Goal: Task Accomplishment & Management: Manage account settings

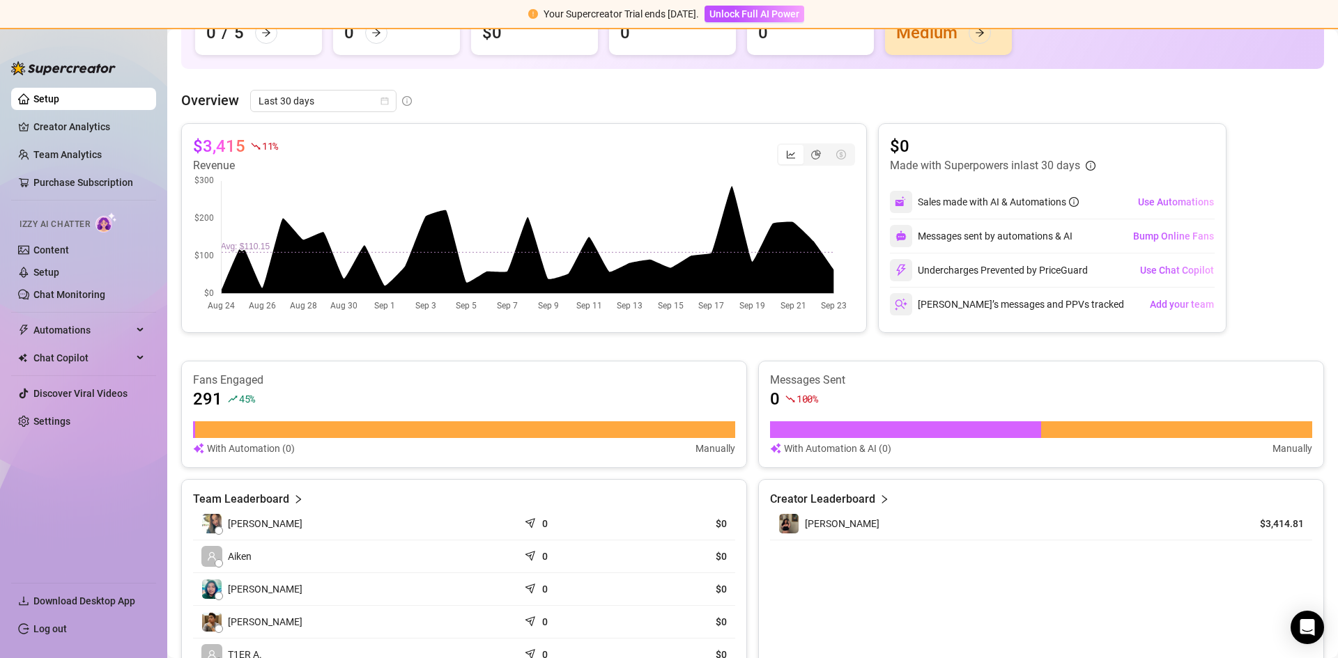
scroll to position [70, 0]
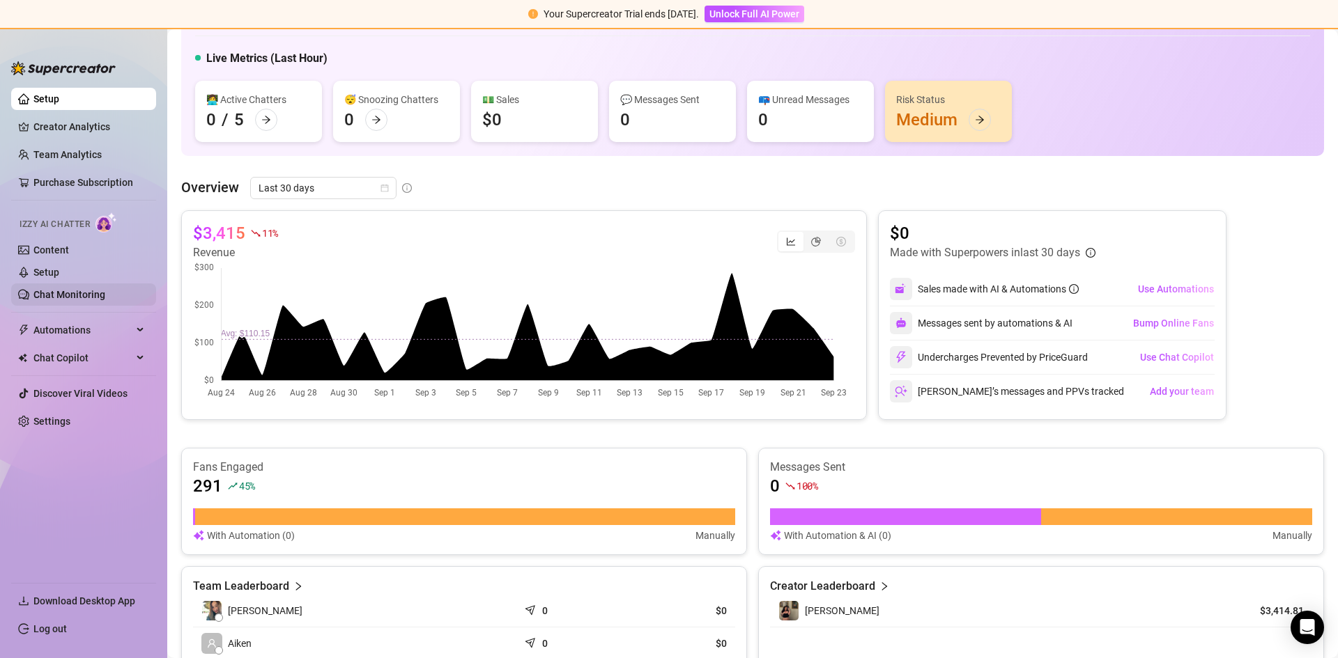
drag, startPoint x: 86, startPoint y: 300, endPoint x: 132, endPoint y: 298, distance: 45.3
click at [86, 300] on link "Chat Monitoring" at bounding box center [69, 294] width 72 height 11
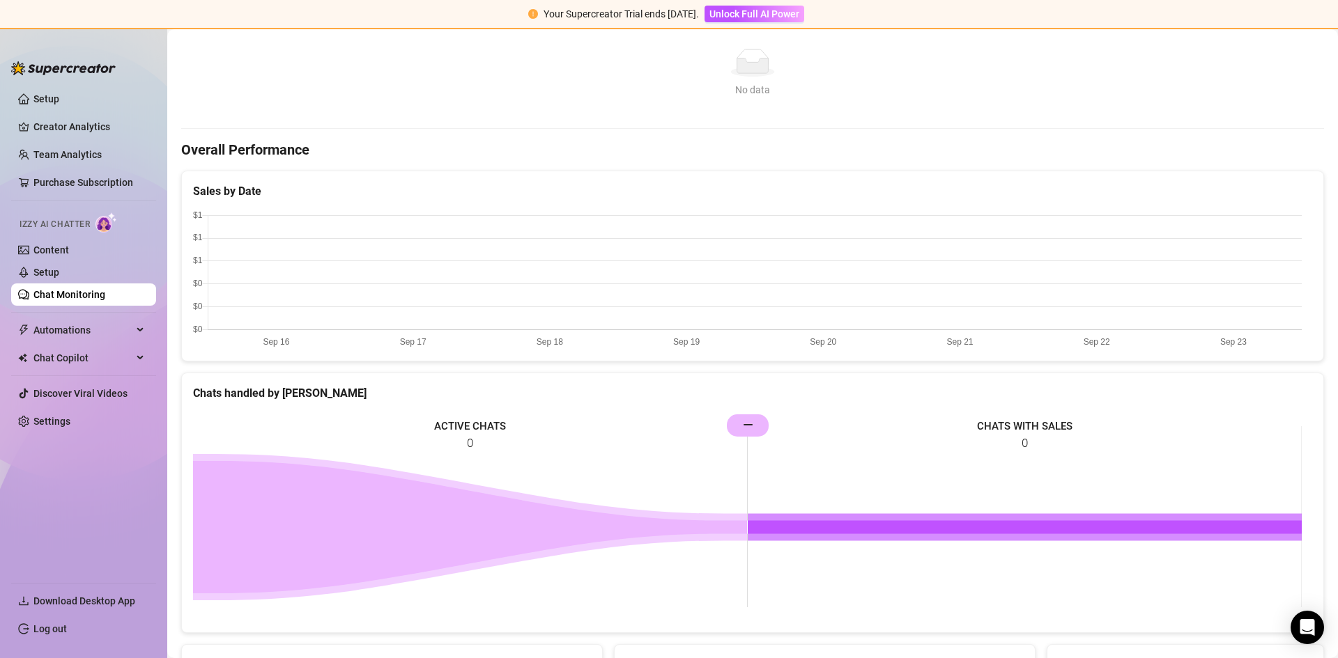
scroll to position [348, 0]
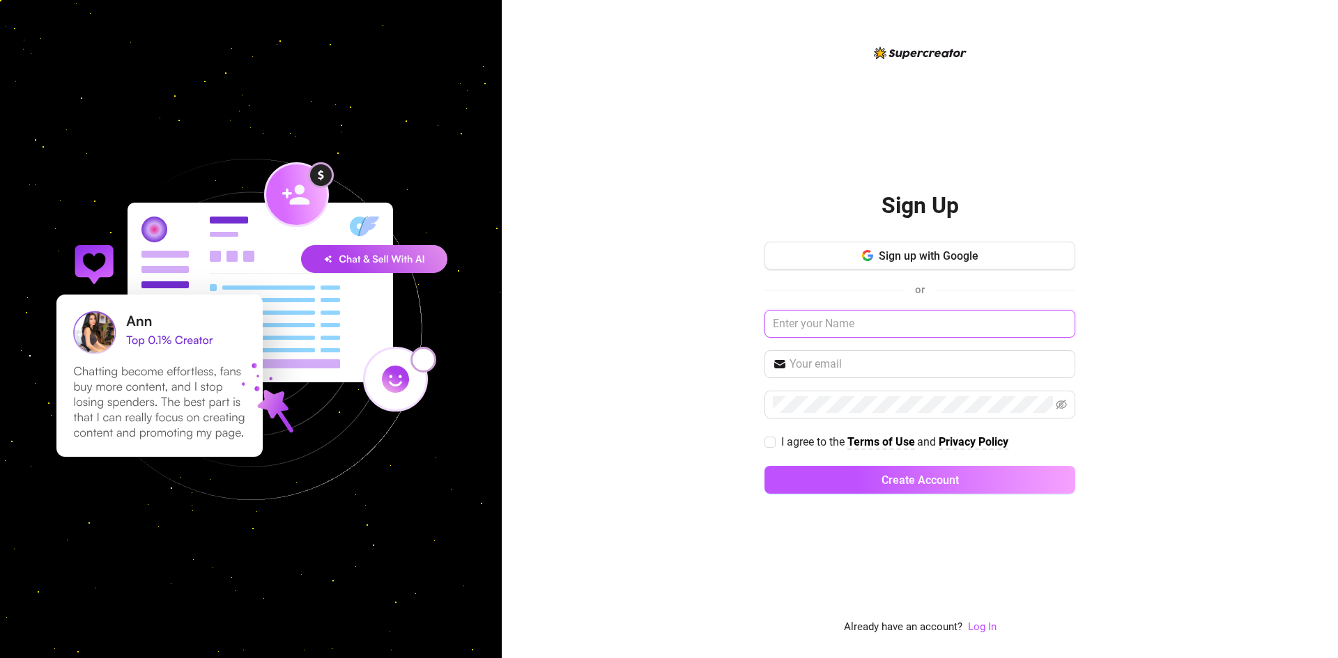
click at [842, 311] on input "text" at bounding box center [919, 324] width 311 height 28
paste input "[EMAIL_ADDRESS][DOMAIN_NAME]"
type input "[EMAIL_ADDRESS][DOMAIN_NAME]"
click at [835, 366] on input "text" at bounding box center [927, 365] width 277 height 17
click at [633, 445] on div "Sign Up Sign up with Google or Please enter your name I agree to the Terms of U…" at bounding box center [920, 329] width 836 height 658
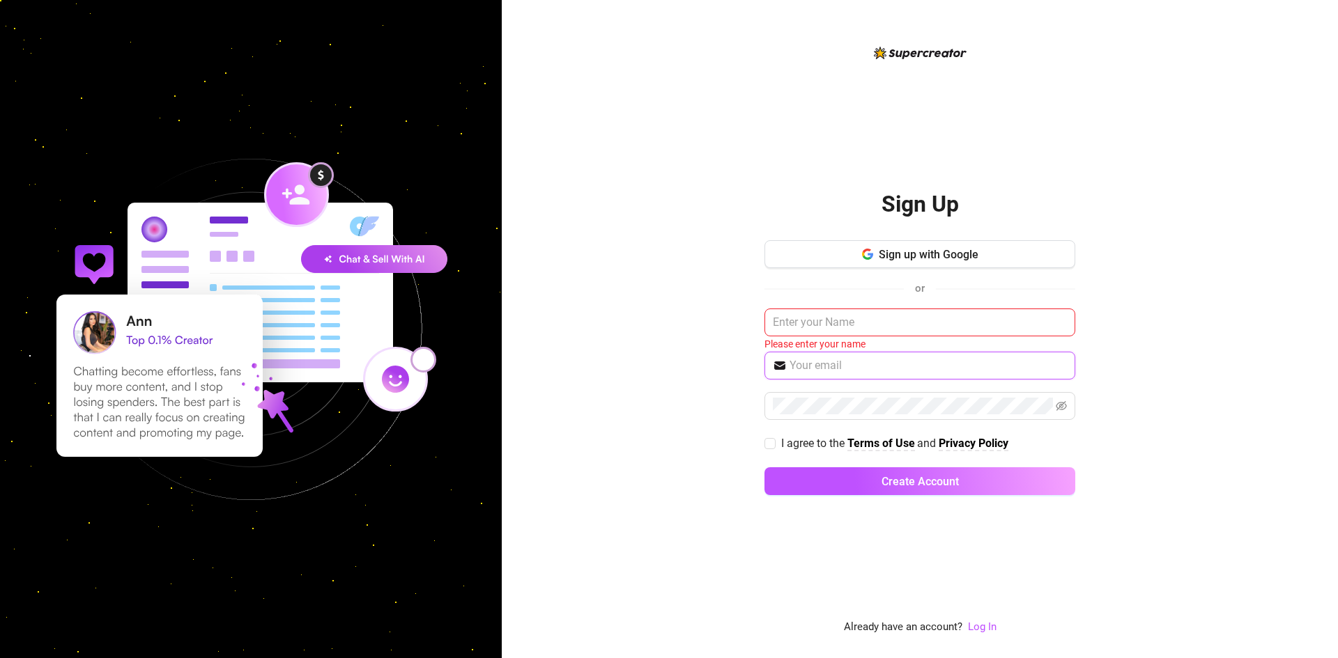
click at [900, 364] on input "text" at bounding box center [927, 365] width 277 height 17
paste input "[EMAIL_ADDRESS][DOMAIN_NAME]"
type input "[EMAIL_ADDRESS][DOMAIN_NAME]"
click at [711, 379] on div "Sign Up Sign up with Google or Please enter your name [EMAIL_ADDRESS][DOMAIN_NA…" at bounding box center [920, 329] width 836 height 658
click at [987, 625] on link "Log In" at bounding box center [982, 627] width 29 height 13
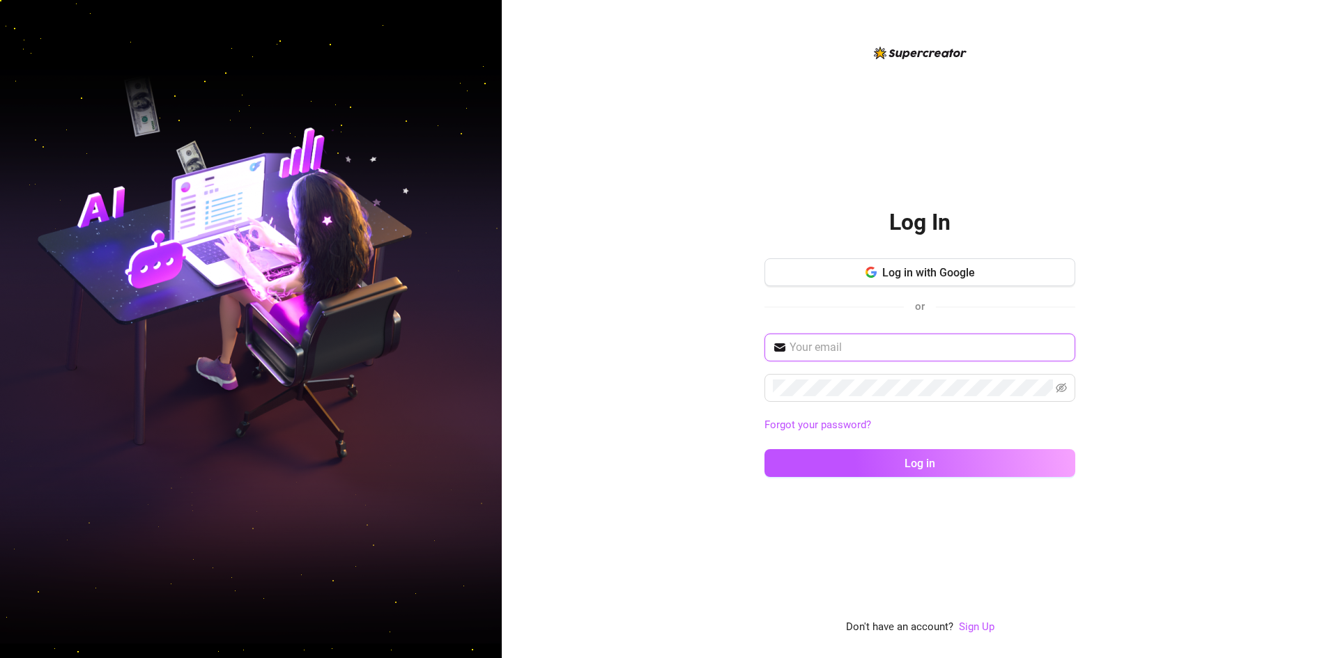
click at [814, 345] on input "text" at bounding box center [927, 347] width 277 height 17
paste input "[EMAIL_ADDRESS][DOMAIN_NAME]"
type input "[EMAIL_ADDRESS][DOMAIN_NAME]"
click at [873, 443] on div "[EMAIL_ADDRESS][DOMAIN_NAME] Forgot your password? Log in" at bounding box center [919, 412] width 311 height 156
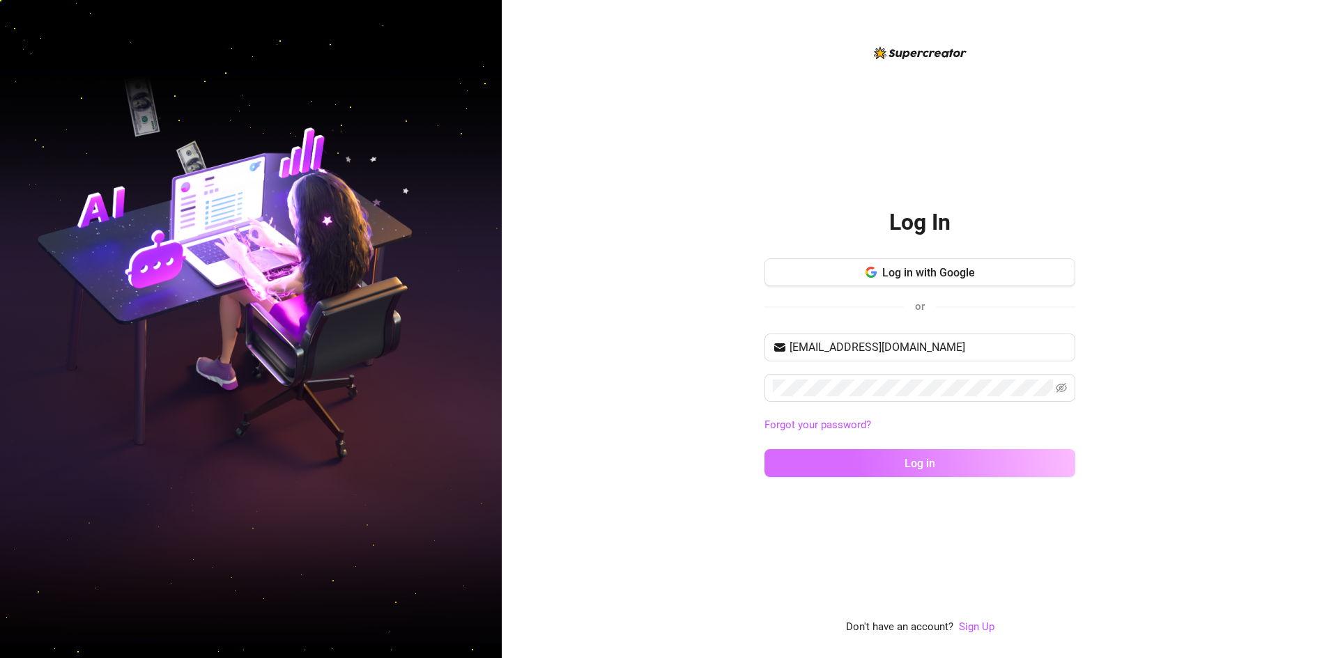
click at [879, 464] on button "Log in" at bounding box center [919, 463] width 311 height 28
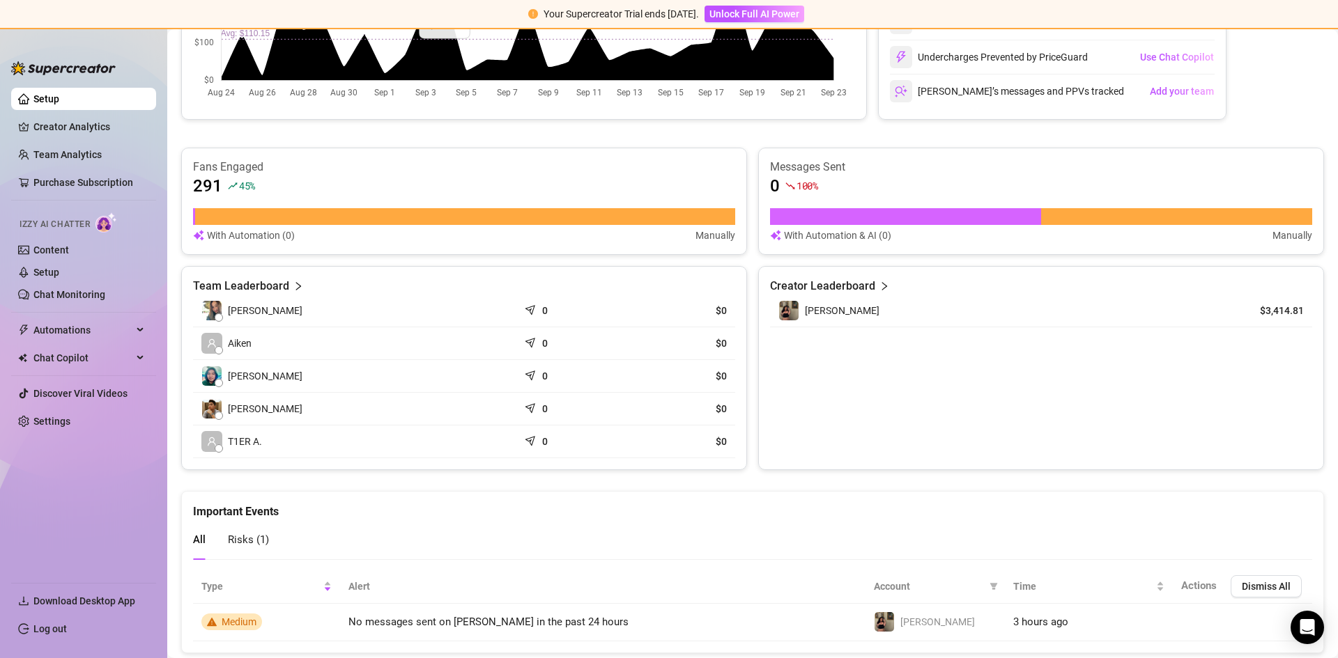
scroll to position [407, 0]
